Goal: Task Accomplishment & Management: Manage account settings

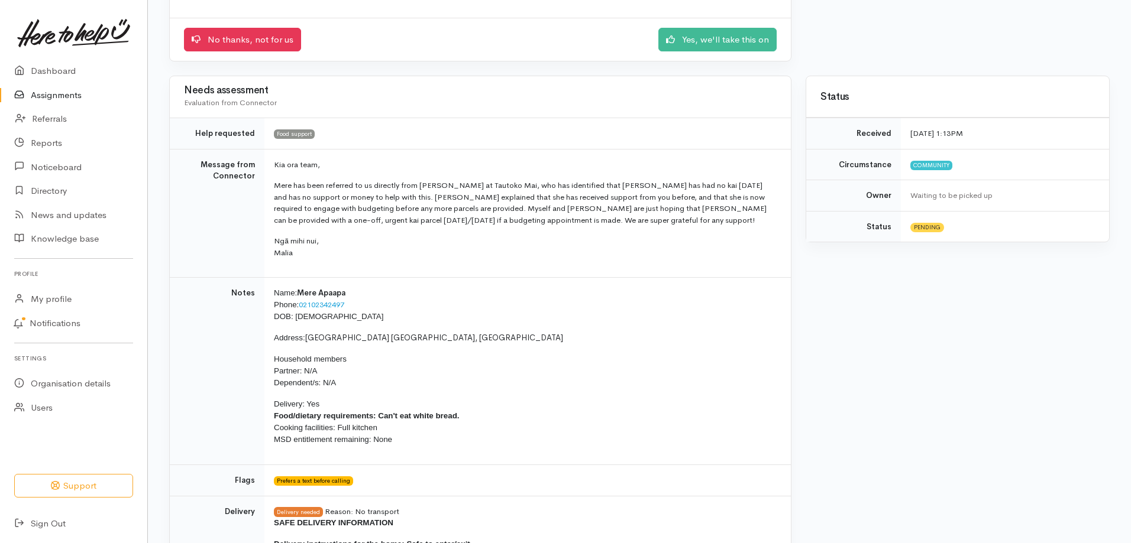
scroll to position [59, 0]
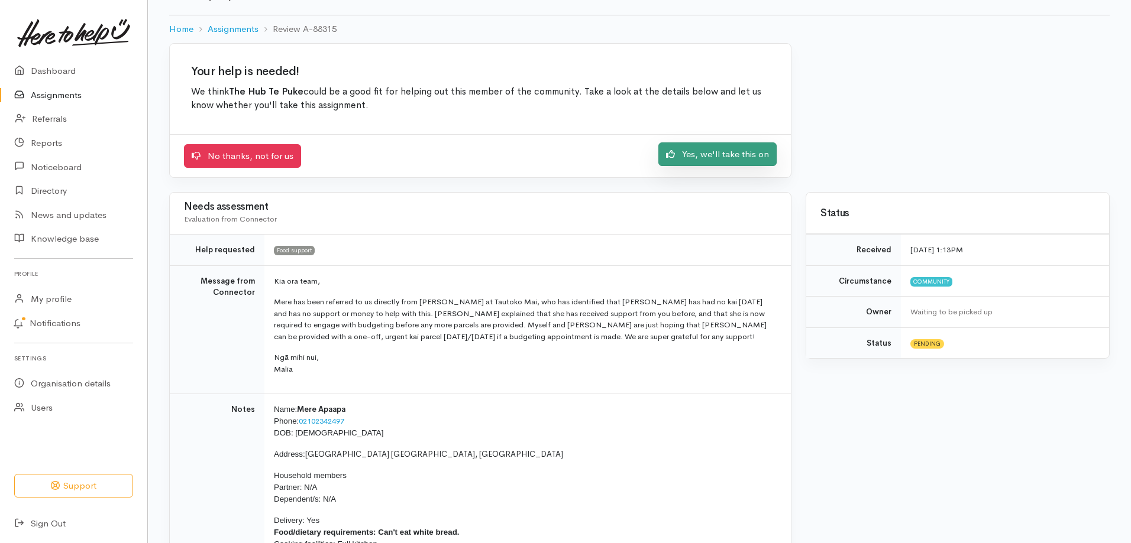
click at [727, 156] on link "Yes, we'll take this on" at bounding box center [717, 155] width 118 height 24
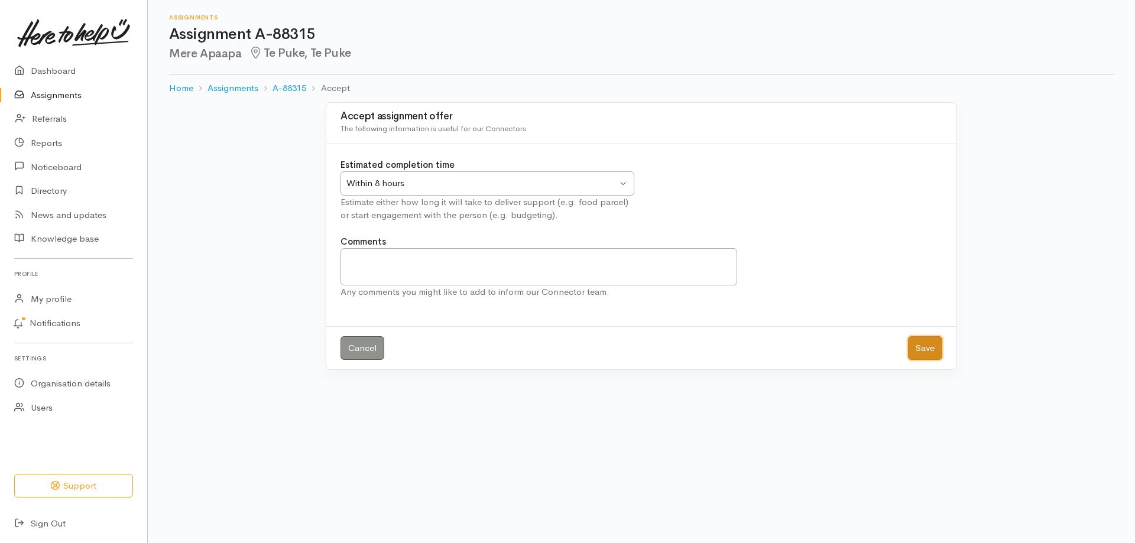
click at [930, 348] on button "Save" at bounding box center [925, 348] width 34 height 24
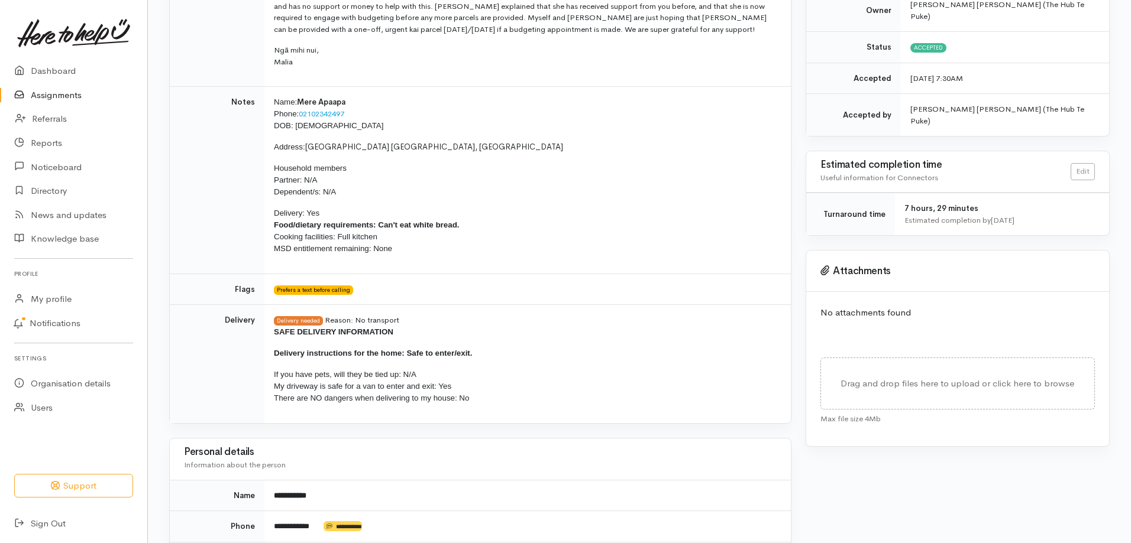
scroll to position [177, 0]
